Goal: Task Accomplishment & Management: Manage account settings

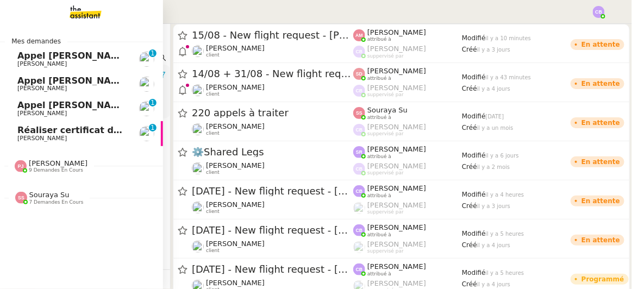
click at [56, 105] on span "Appel [PERSON_NAME] - DECORDIER IMMOBILIER" at bounding box center [137, 105] width 241 height 10
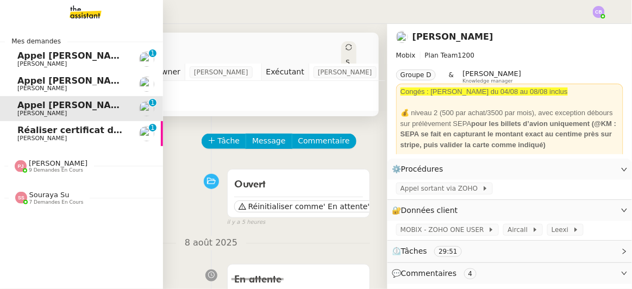
click at [44, 133] on span "Réaliser certificat de formation ACD" at bounding box center [105, 130] width 177 height 10
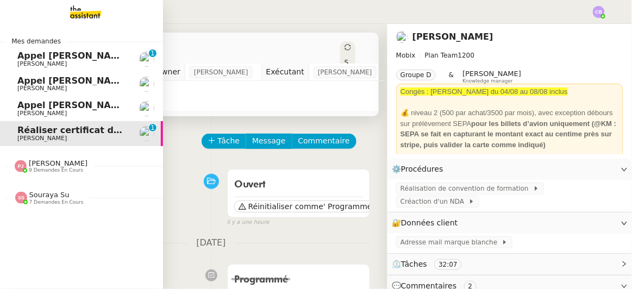
click at [46, 163] on span "[PERSON_NAME]" at bounding box center [58, 163] width 59 height 8
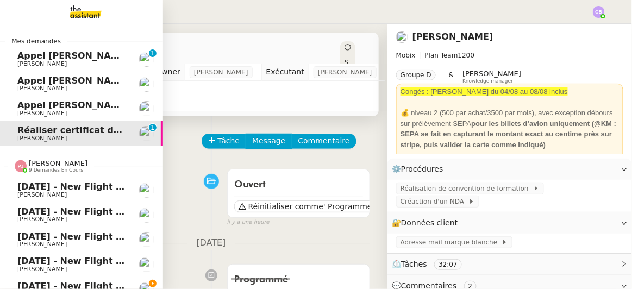
click at [46, 163] on span "[PERSON_NAME]" at bounding box center [58, 163] width 59 height 8
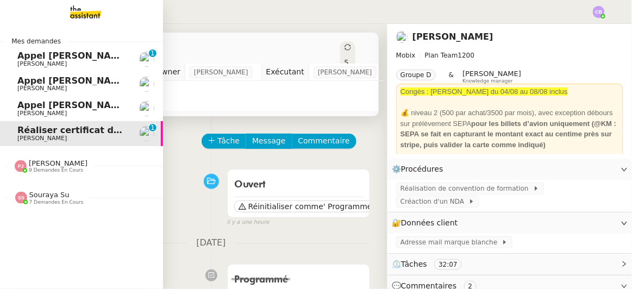
click at [47, 194] on span "Souraya Su" at bounding box center [49, 195] width 40 height 8
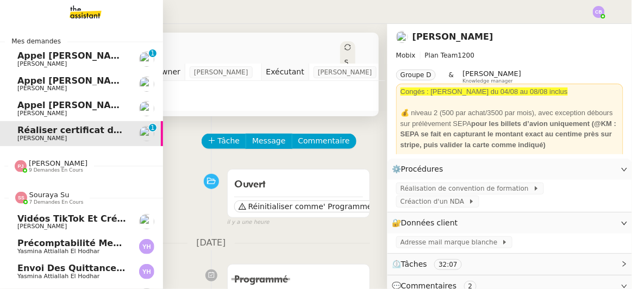
click at [47, 194] on span "Souraya Su" at bounding box center [49, 195] width 40 height 8
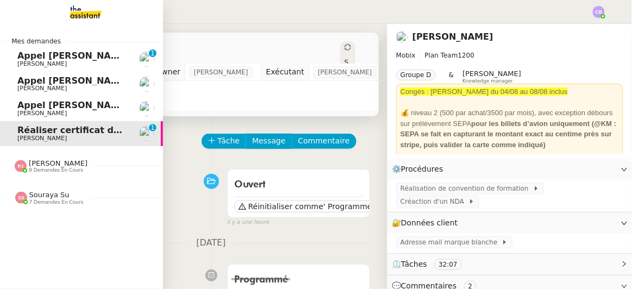
click at [77, 56] on span "Appel [PERSON_NAME] - AIRMOB" at bounding box center [97, 56] width 161 height 10
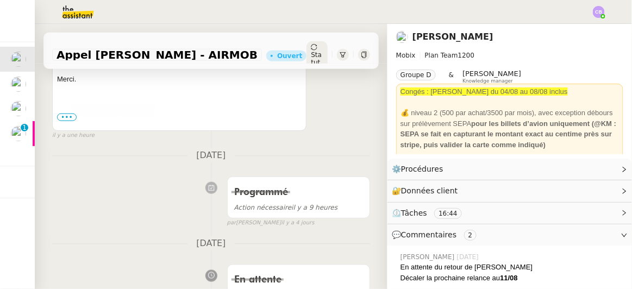
scroll to position [336, 0]
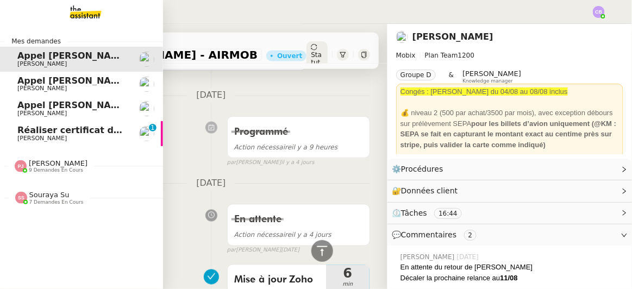
click at [29, 82] on span "Appel [PERSON_NAME]" at bounding box center [73, 81] width 112 height 10
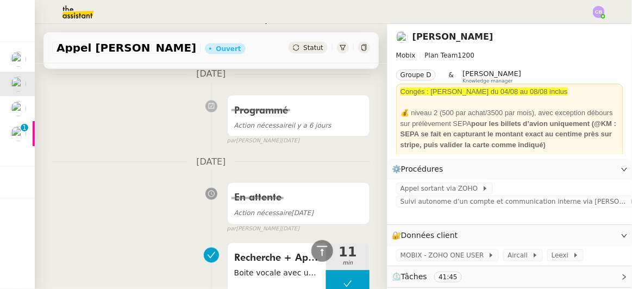
scroll to position [407, 0]
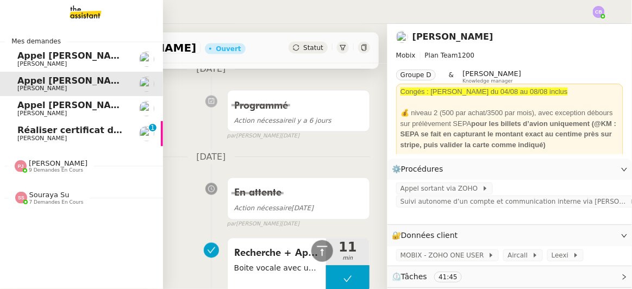
click at [24, 105] on span "Appel [PERSON_NAME] - DECORDIER IMMOBILIER" at bounding box center [137, 105] width 241 height 10
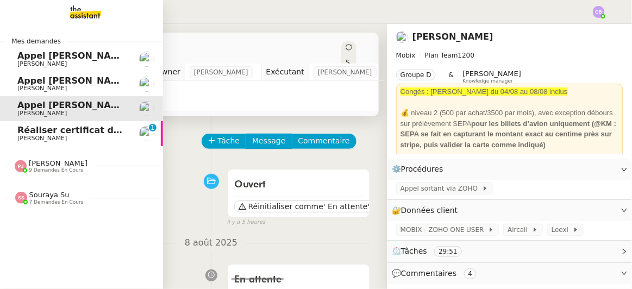
click at [40, 133] on span "Réaliser certificat de formation ACD" at bounding box center [105, 130] width 177 height 10
